Goal: Find specific page/section: Find specific page/section

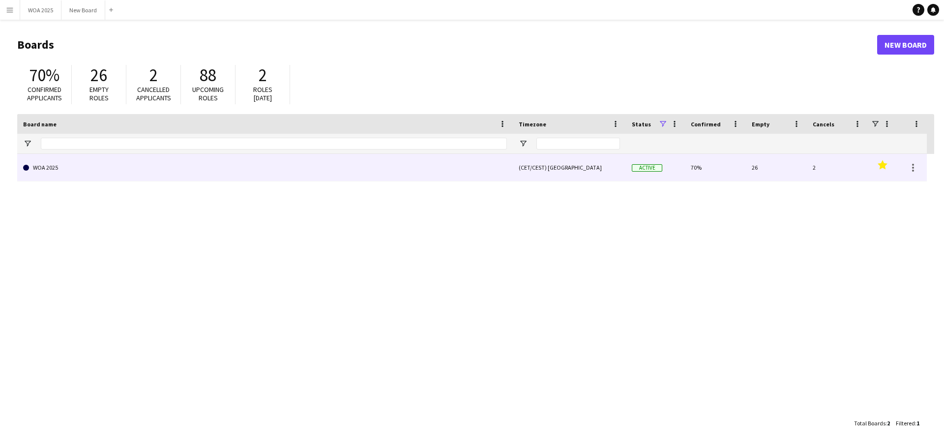
click at [79, 175] on link "WOA 2025" at bounding box center [265, 168] width 484 height 28
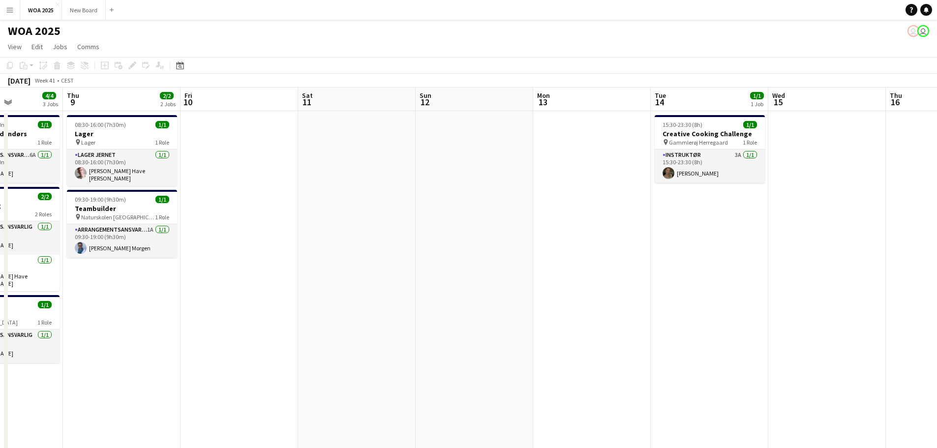
scroll to position [0, 289]
drag, startPoint x: 537, startPoint y: 348, endPoint x: 131, endPoint y: 253, distance: 417.6
click at [131, 253] on app-calendar-viewport "Mon 6 2/2 2 Jobs Tue 7 10/10 6 Jobs Wed 8 4/4 3 Jobs Thu 9 2/2 2 Jobs Fri 10 Sa…" at bounding box center [468, 398] width 937 height 621
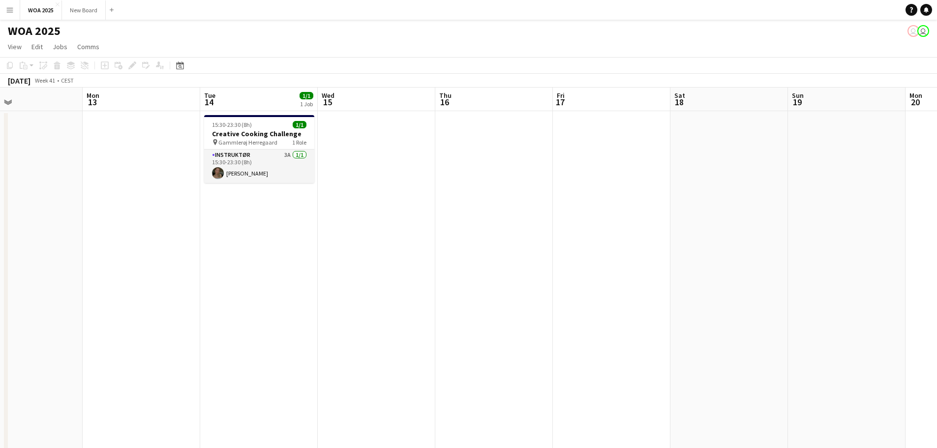
drag, startPoint x: 732, startPoint y: 247, endPoint x: 281, endPoint y: 282, distance: 452.2
click at [281, 282] on app-calendar-viewport "Thu 9 2/2 2 Jobs Fri 10 Sat 11 Sun 12 Mon 13 Tue 14 1/1 1 Job Wed 15 Thu 16 Fri…" at bounding box center [468, 398] width 937 height 621
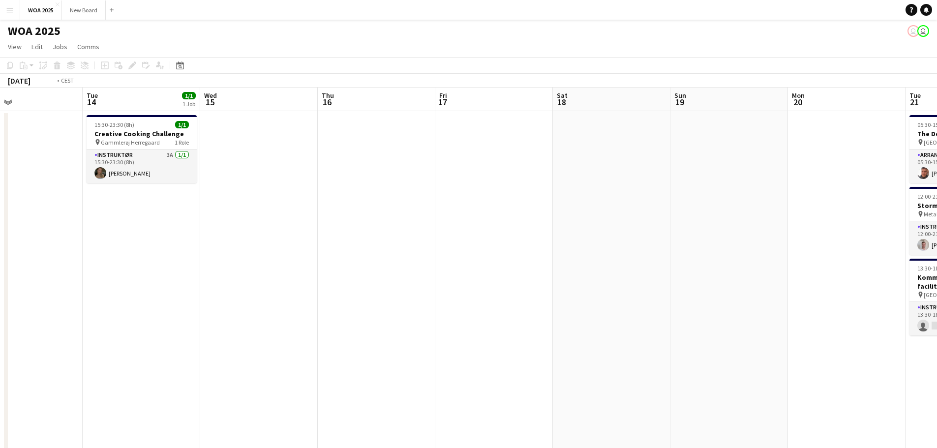
scroll to position [0, 275]
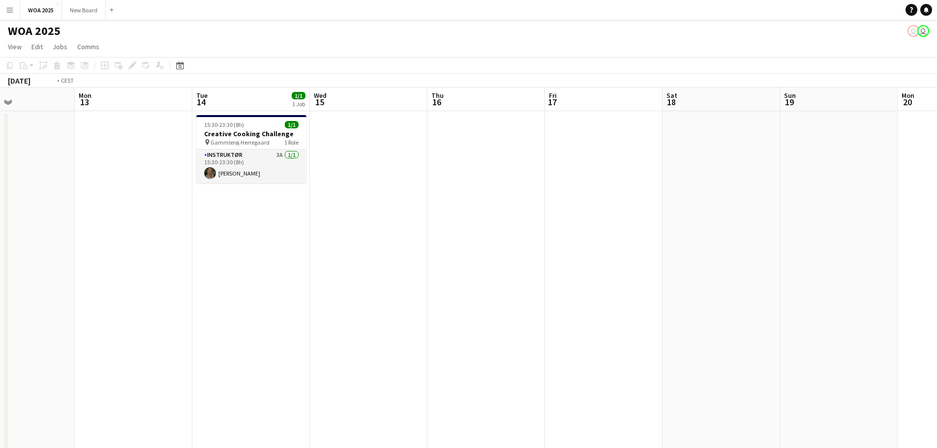
drag, startPoint x: 898, startPoint y: 303, endPoint x: 815, endPoint y: 322, distance: 85.2
click at [540, 326] on app-calendar-viewport "Fri 10 Sat 11 Sun 12 Mon 13 Tue 14 1/1 1 Job Wed 15 Thu 16 Fri 17 Sat 18 Sun 19…" at bounding box center [468, 398] width 937 height 621
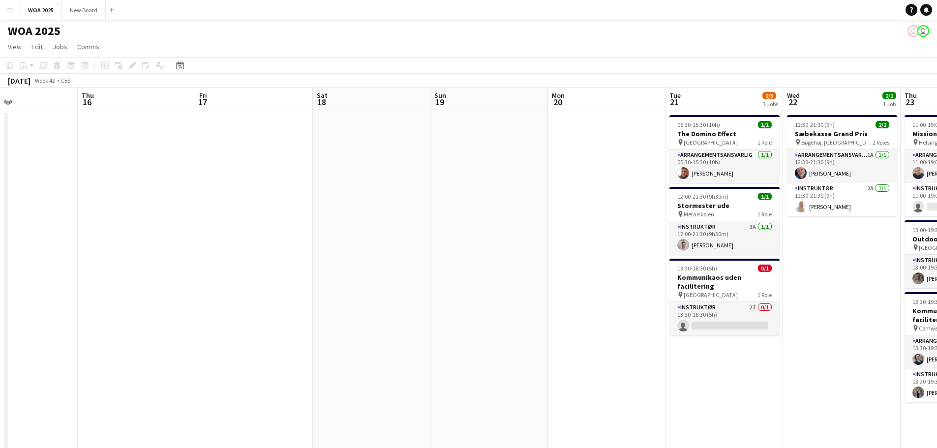
scroll to position [0, 338]
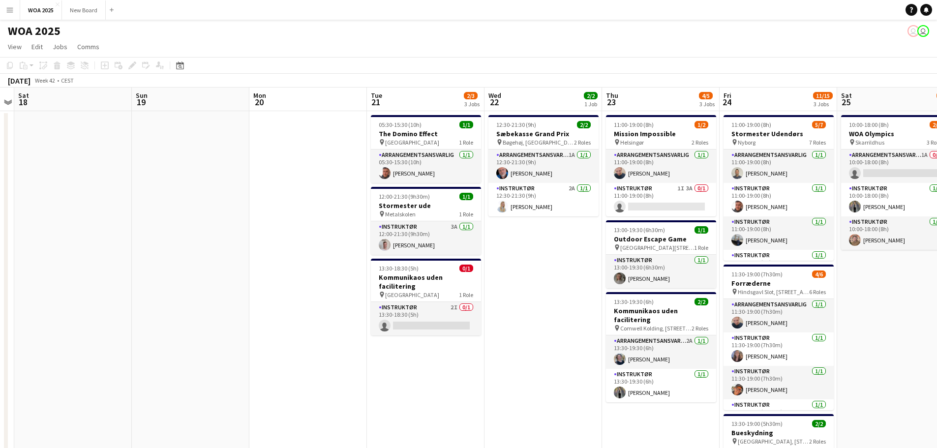
drag, startPoint x: 848, startPoint y: 340, endPoint x: 550, endPoint y: 346, distance: 298.6
click at [550, 346] on app-calendar-viewport "Wed 15 Thu 16 Fri 17 Sat 18 Sun 19 Mon 20 Tue 21 2/3 3 Jobs Wed 22 2/2 1 Job Th…" at bounding box center [468, 398] width 937 height 621
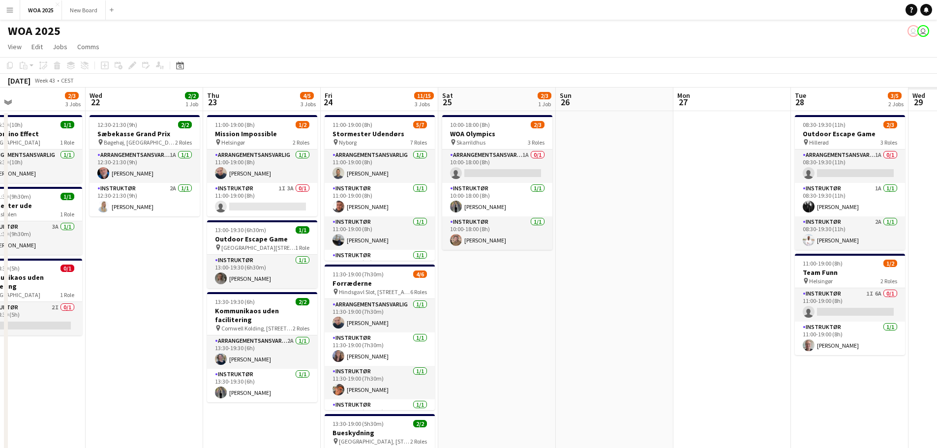
drag, startPoint x: 873, startPoint y: 361, endPoint x: 483, endPoint y: 345, distance: 390.3
click at [483, 345] on app-calendar-viewport "Sat 18 Sun 19 Mon 20 Tue 21 2/3 3 Jobs Wed 22 2/2 1 Job Thu 23 4/5 3 Jobs Fri 2…" at bounding box center [468, 398] width 937 height 621
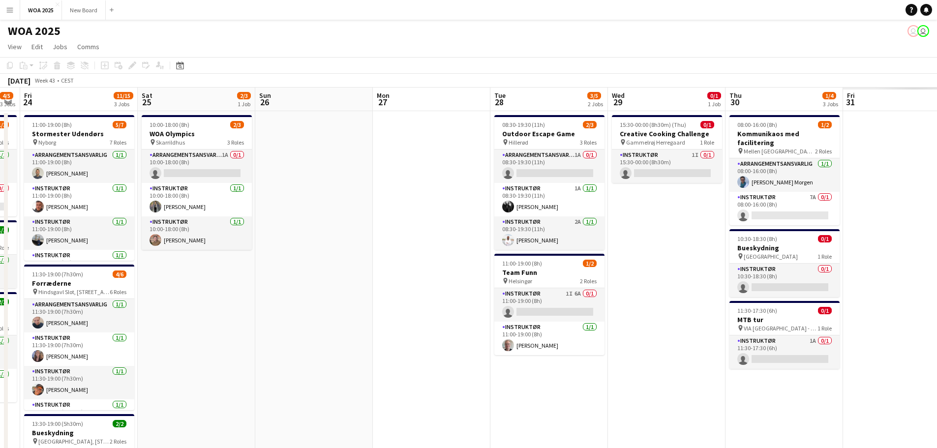
drag, startPoint x: 872, startPoint y: 398, endPoint x: 501, endPoint y: 394, distance: 371.8
click at [501, 394] on app-calendar-viewport "Tue 21 2/3 3 Jobs Wed 22 2/2 1 Job Thu 23 4/5 3 Jobs Fri 24 11/15 3 Jobs Sat 25…" at bounding box center [468, 398] width 937 height 621
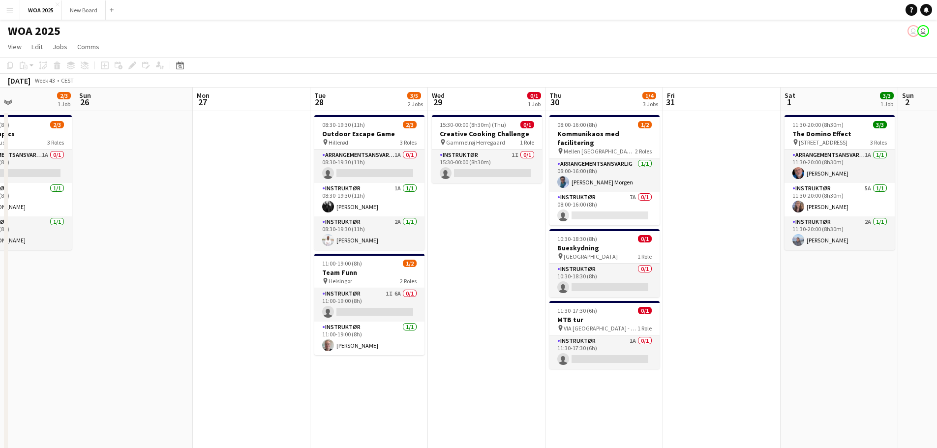
scroll to position [0, 277]
